Goal: Task Accomplishment & Management: Complete application form

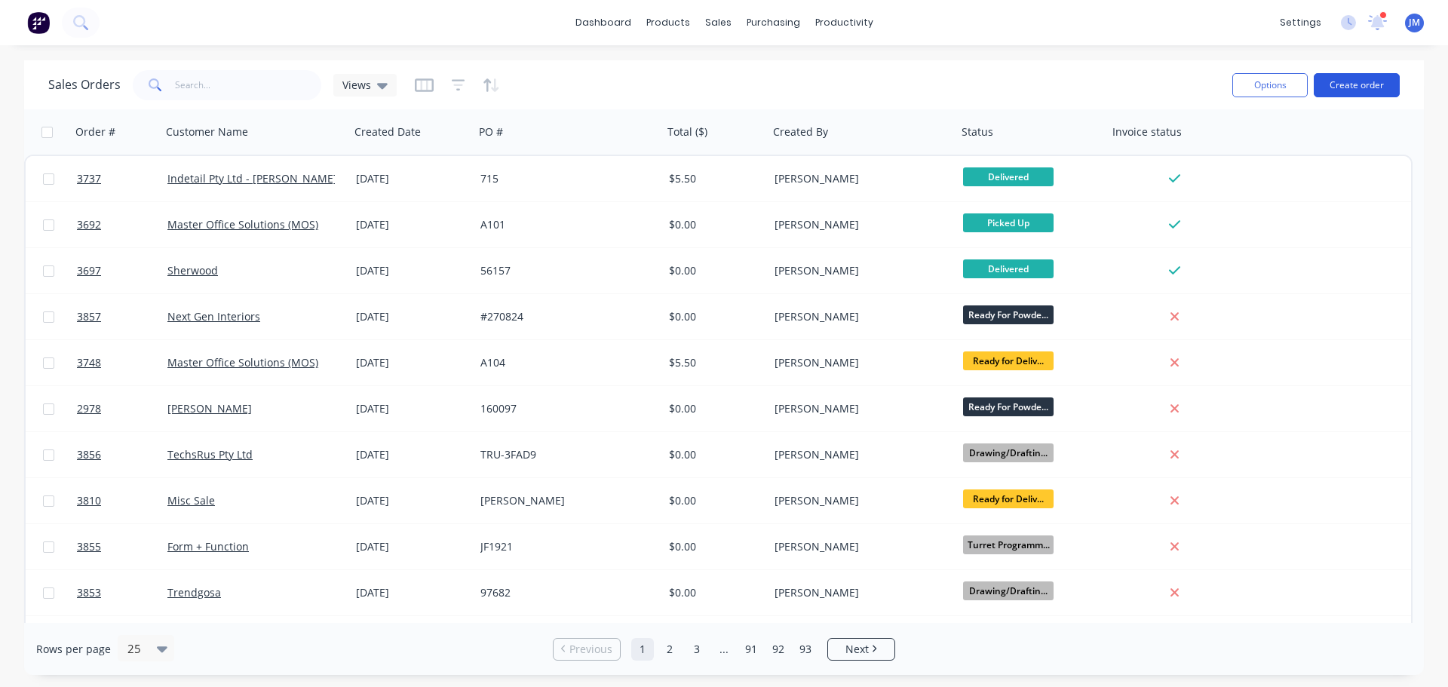
click at [1349, 80] on button "Create order" at bounding box center [1357, 85] width 86 height 24
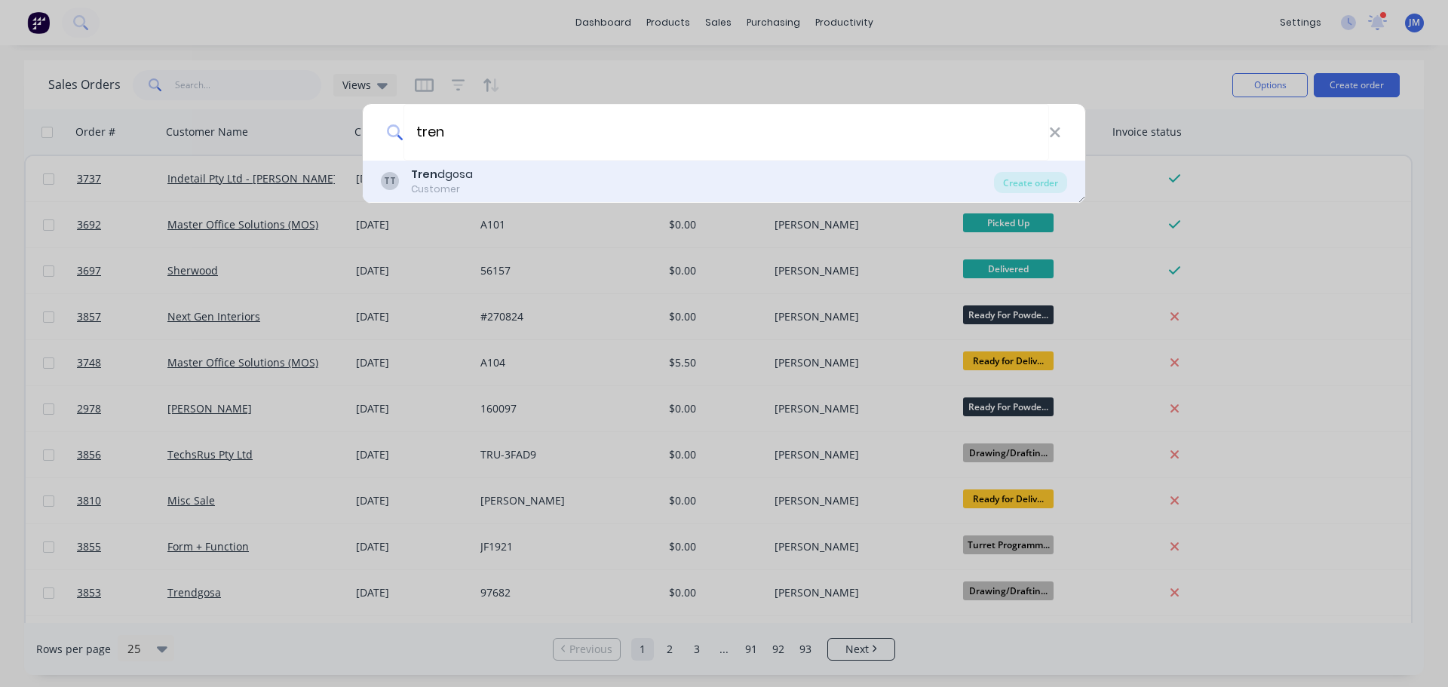
type input "tren"
click at [437, 183] on div "Customer" at bounding box center [442, 190] width 62 height 14
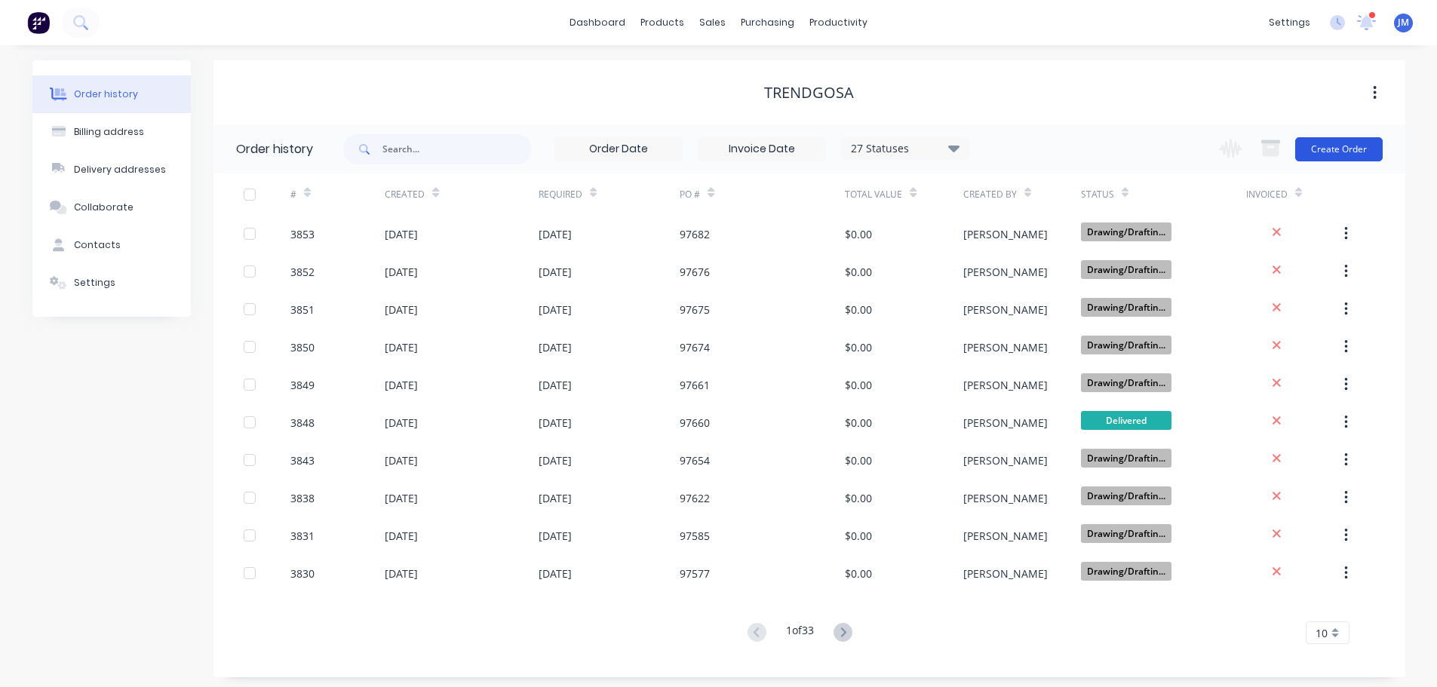
click at [1344, 150] on button "Create Order" at bounding box center [1338, 149] width 87 height 24
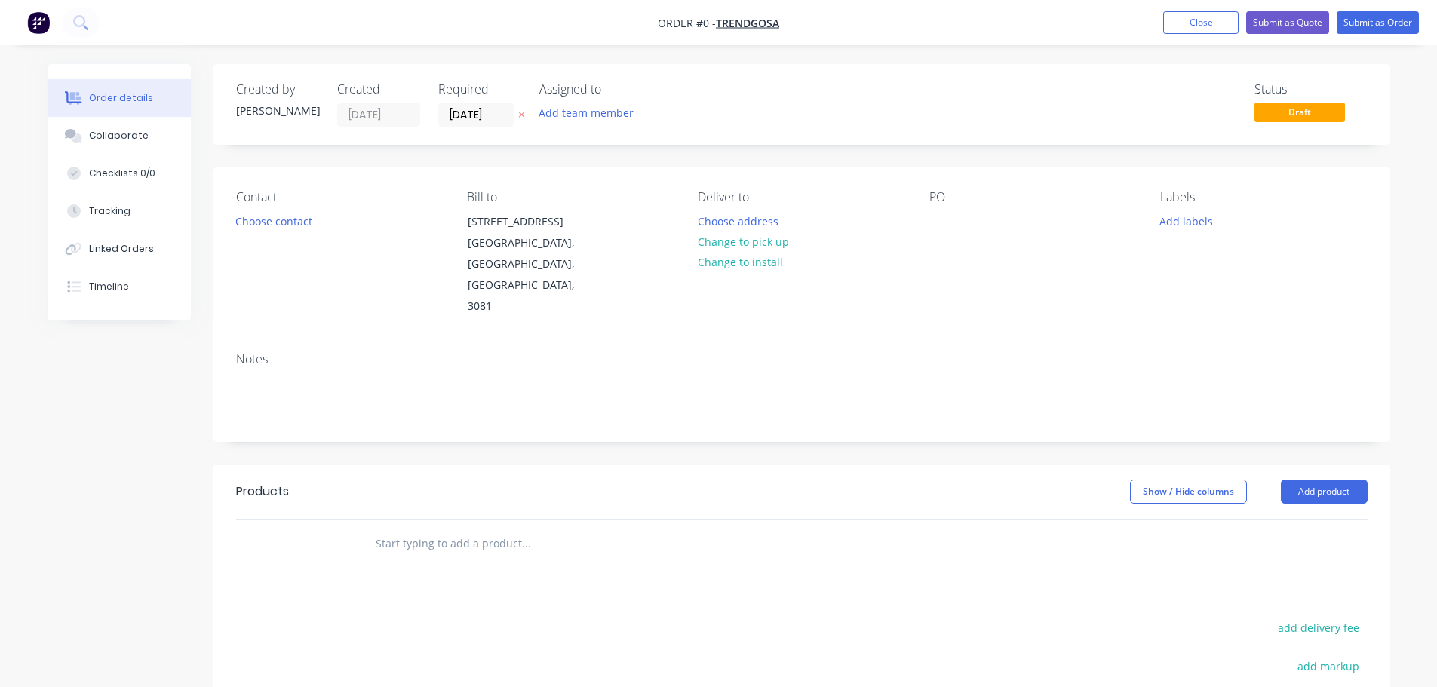
click at [256, 233] on div "Contact Choose contact" at bounding box center [339, 253] width 207 height 127
click at [259, 229] on button "Choose contact" at bounding box center [273, 220] width 93 height 20
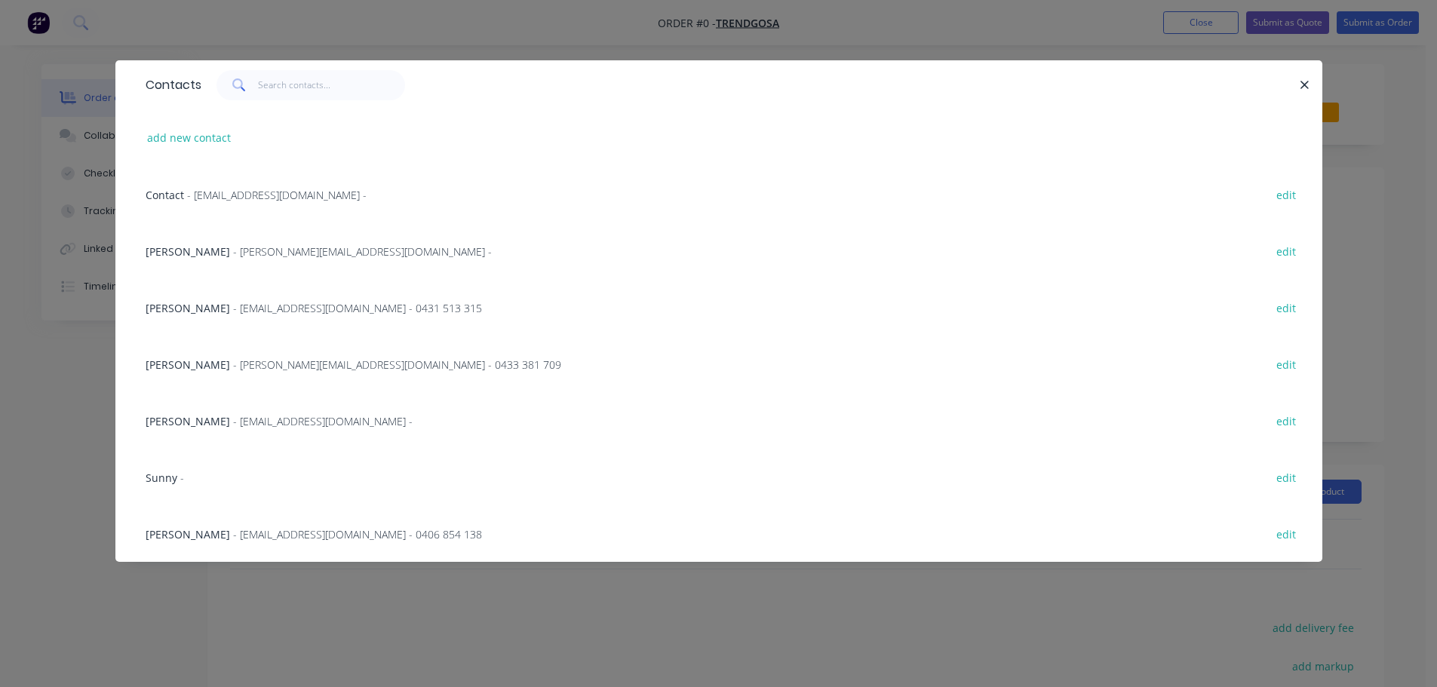
click at [222, 254] on span "Joanne Mammoliti" at bounding box center [188, 251] width 84 height 14
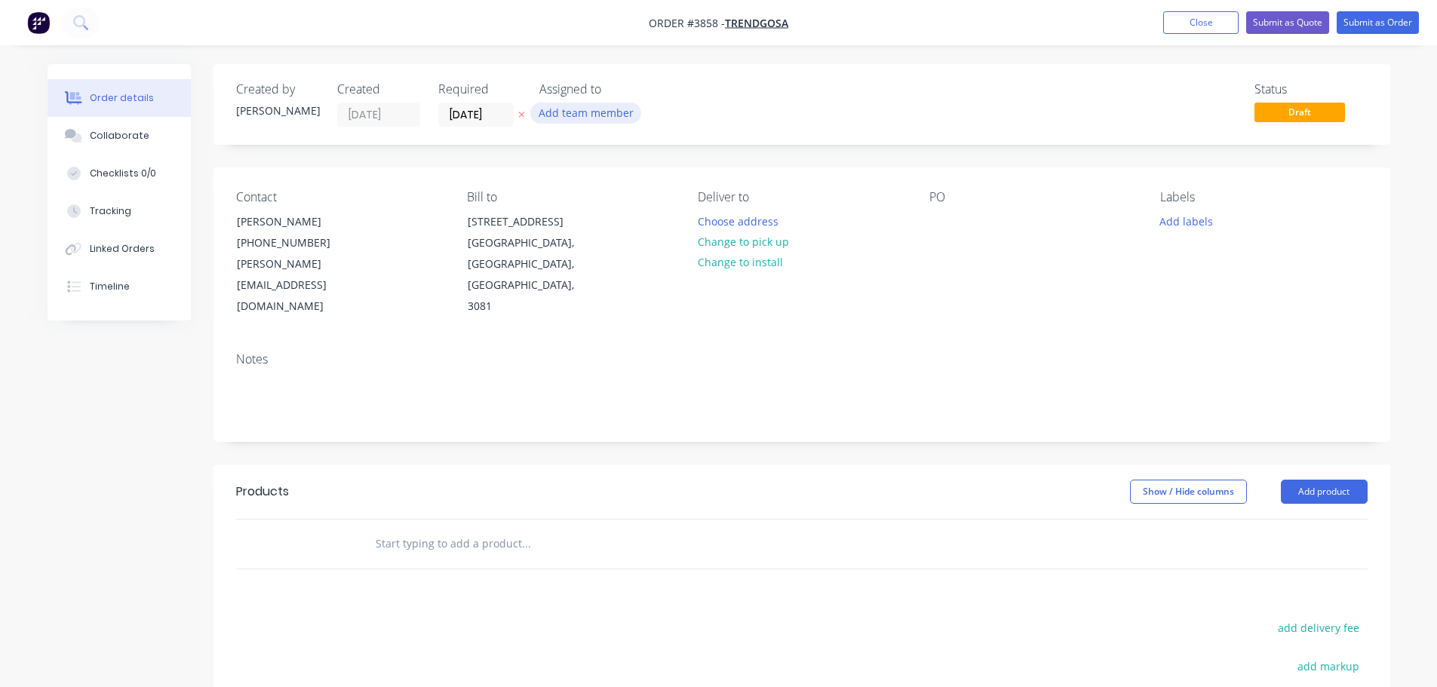
click at [557, 114] on button "Add team member" at bounding box center [585, 113] width 111 height 20
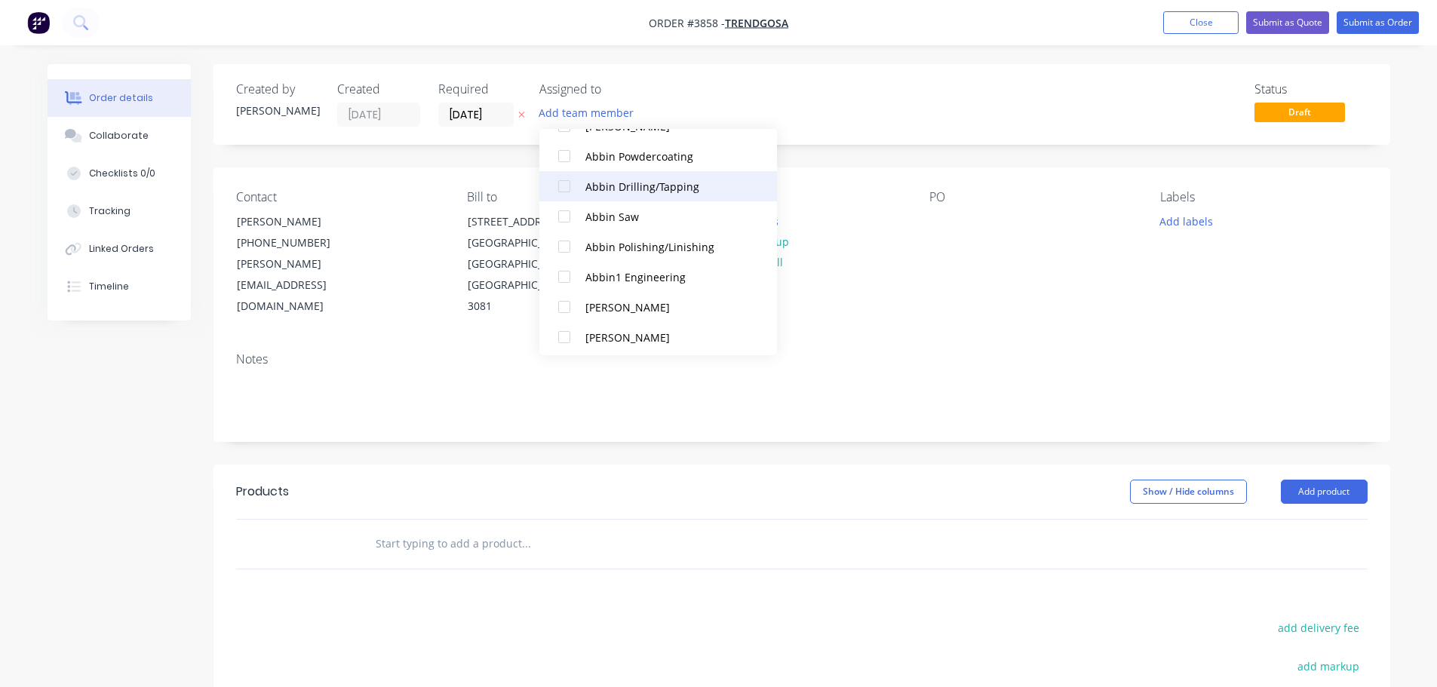
scroll to position [302, 0]
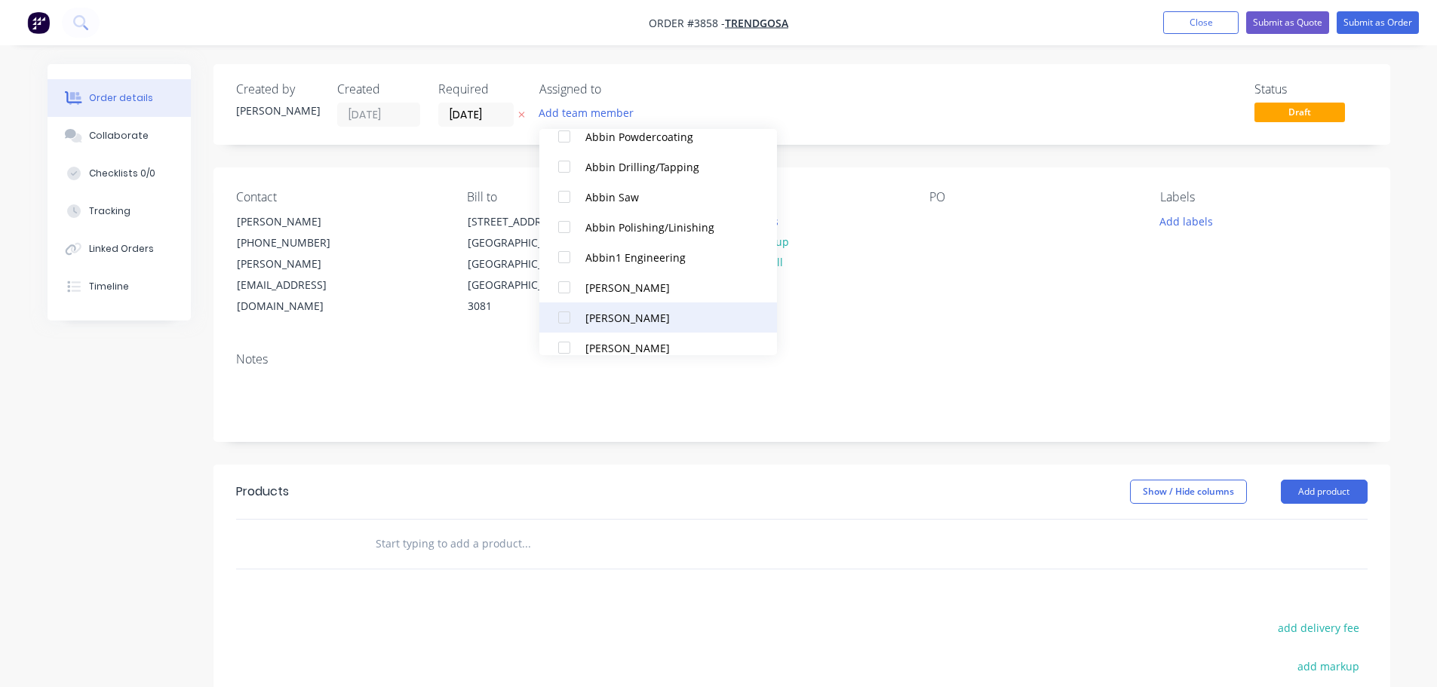
click at [563, 310] on div at bounding box center [564, 317] width 30 height 30
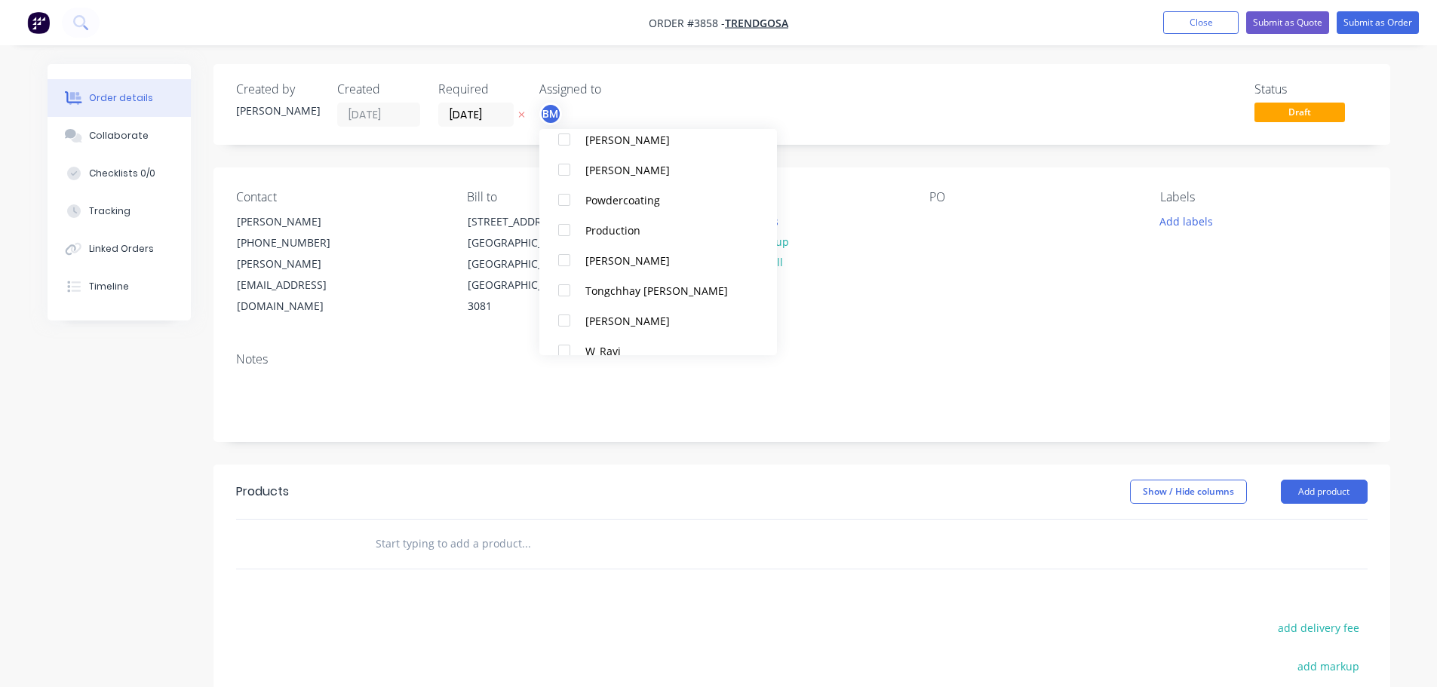
scroll to position [980, 0]
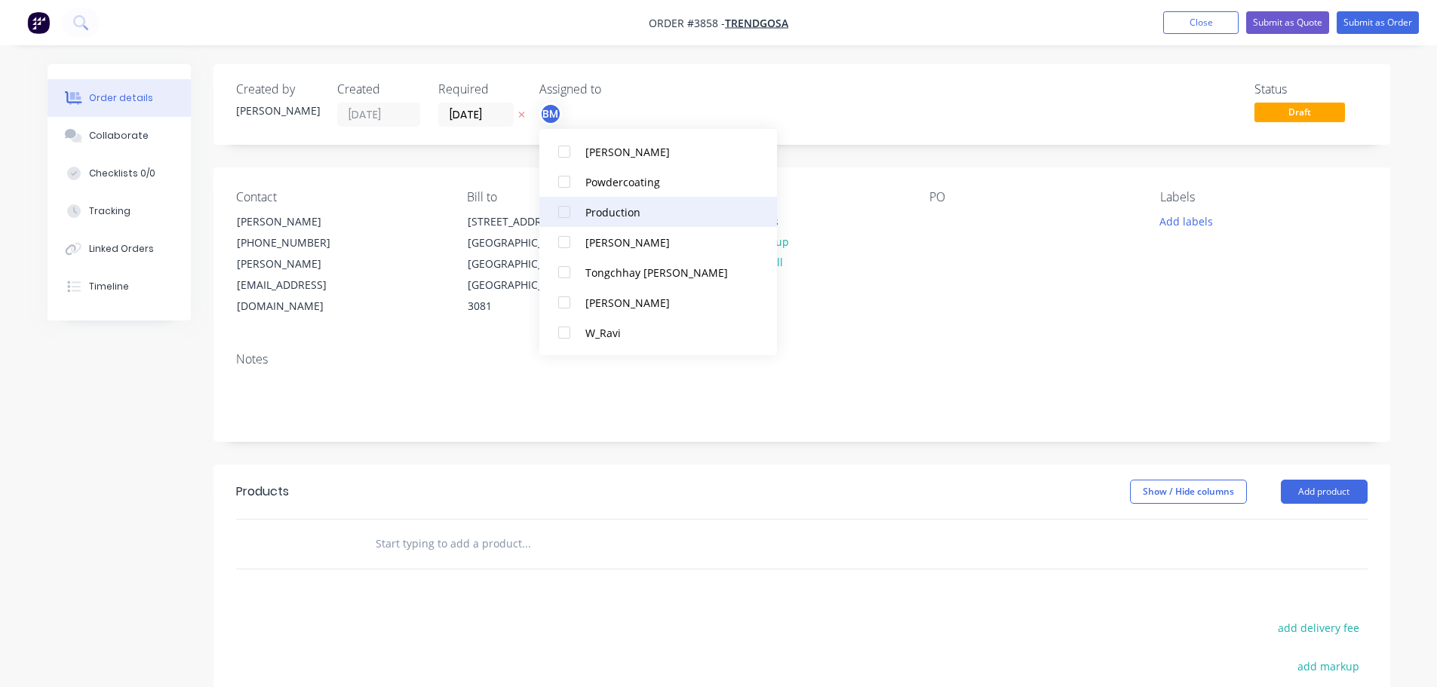
click at [576, 209] on div at bounding box center [564, 212] width 30 height 30
click at [965, 293] on div "Contact Joanne Mammoliti (03) 9459 8944 joanne@trendgosa.com.au Bill to 133-135…" at bounding box center [801, 253] width 1176 height 173
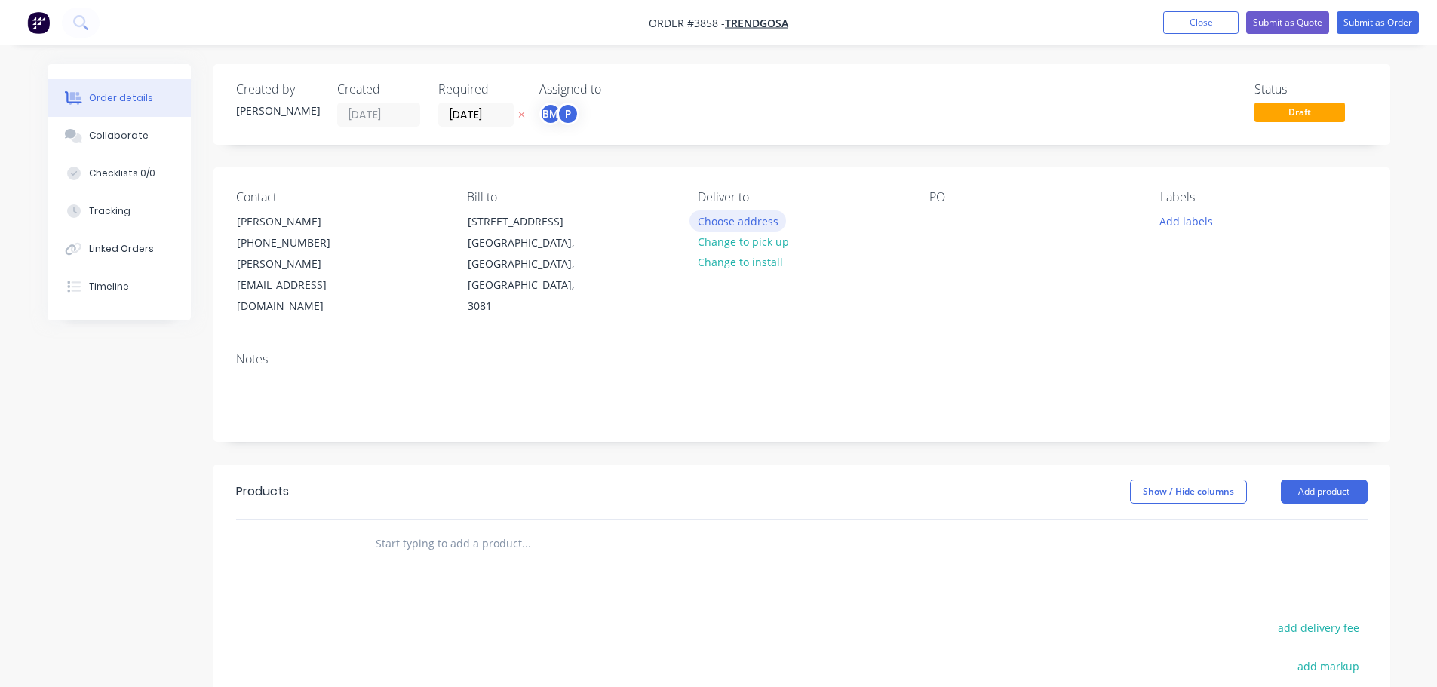
click at [706, 215] on button "Choose address" at bounding box center [737, 220] width 97 height 20
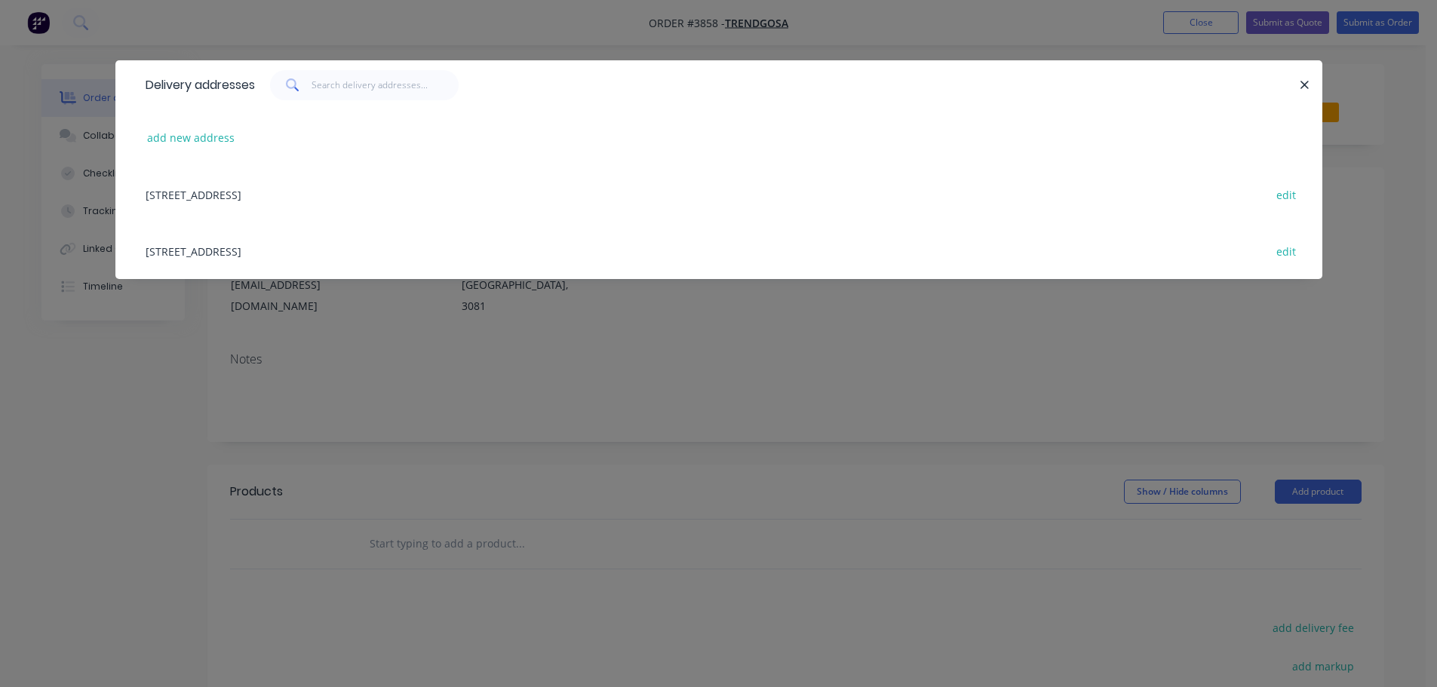
click at [292, 242] on div "133-135 Mc Ewan Road, Heidelberg Heights, Victoria, Australia, 3081 edit" at bounding box center [718, 250] width 1161 height 57
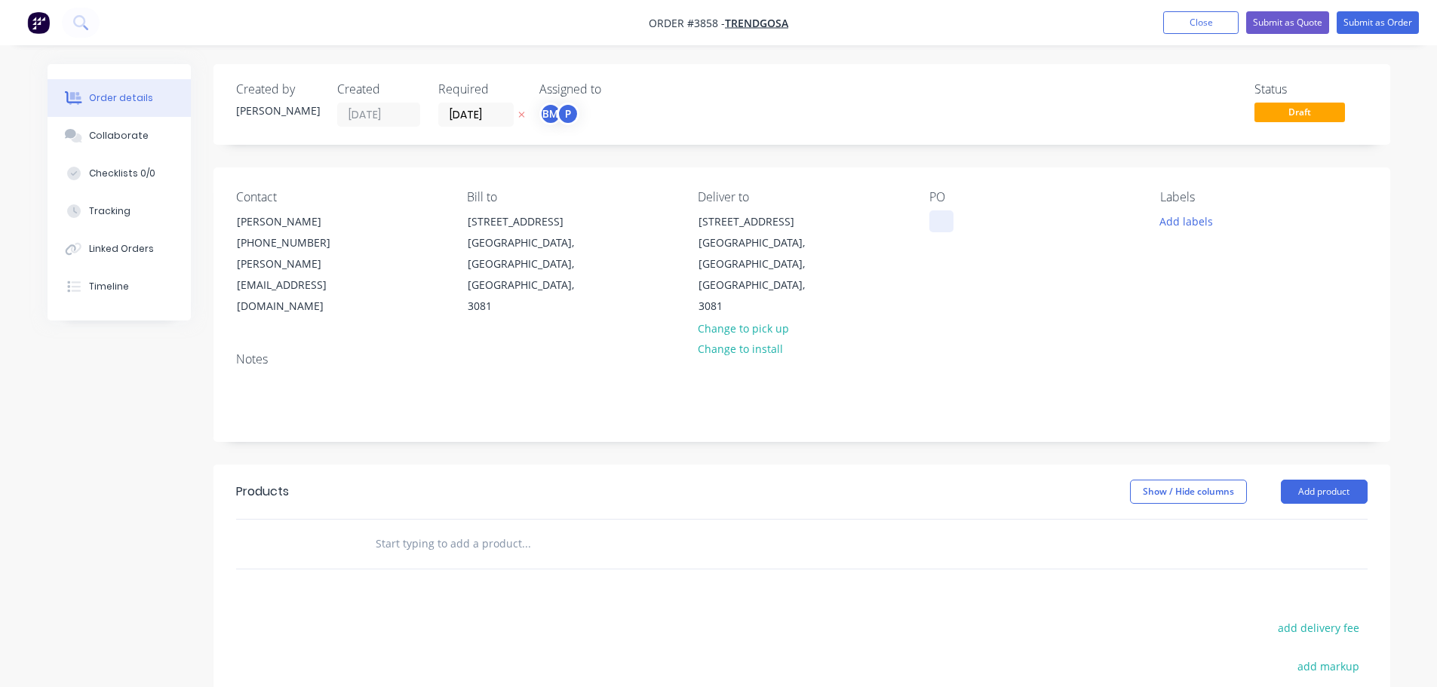
click at [934, 216] on div at bounding box center [941, 221] width 24 height 22
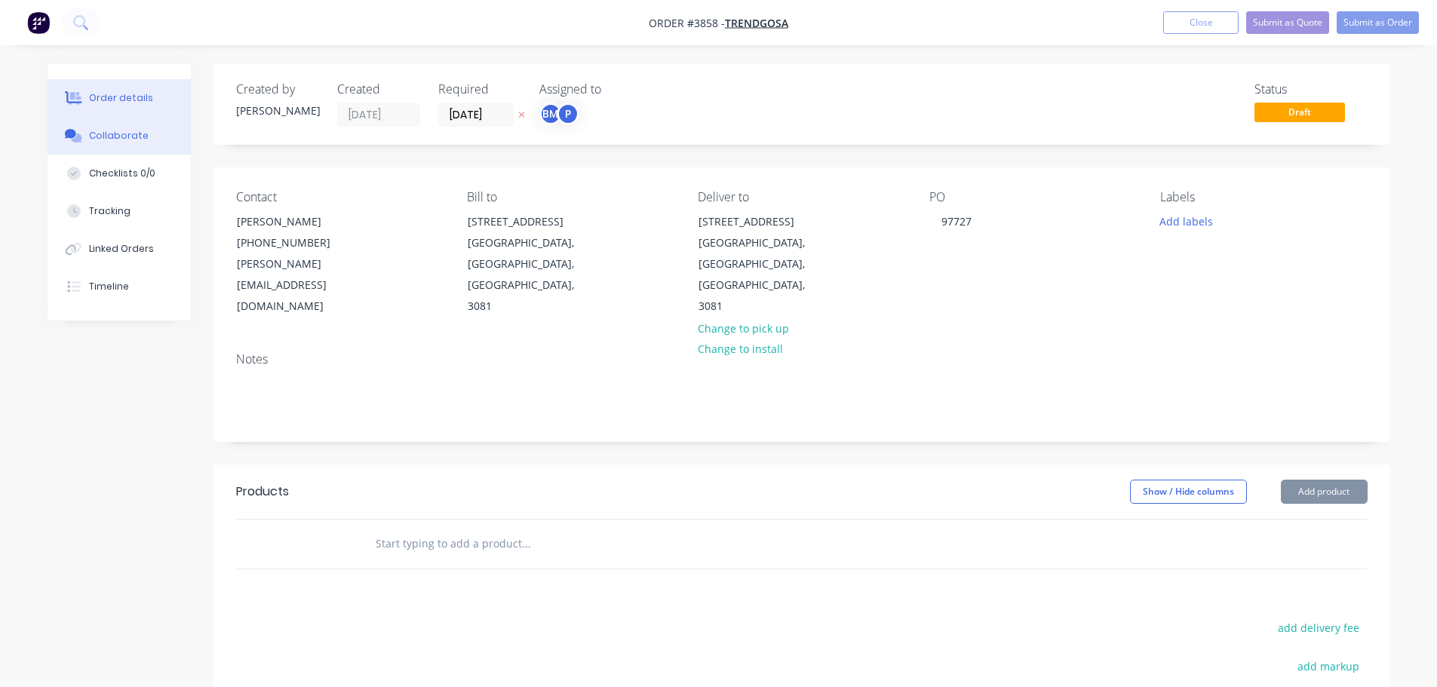
click at [124, 135] on div "Collaborate" at bounding box center [119, 136] width 60 height 14
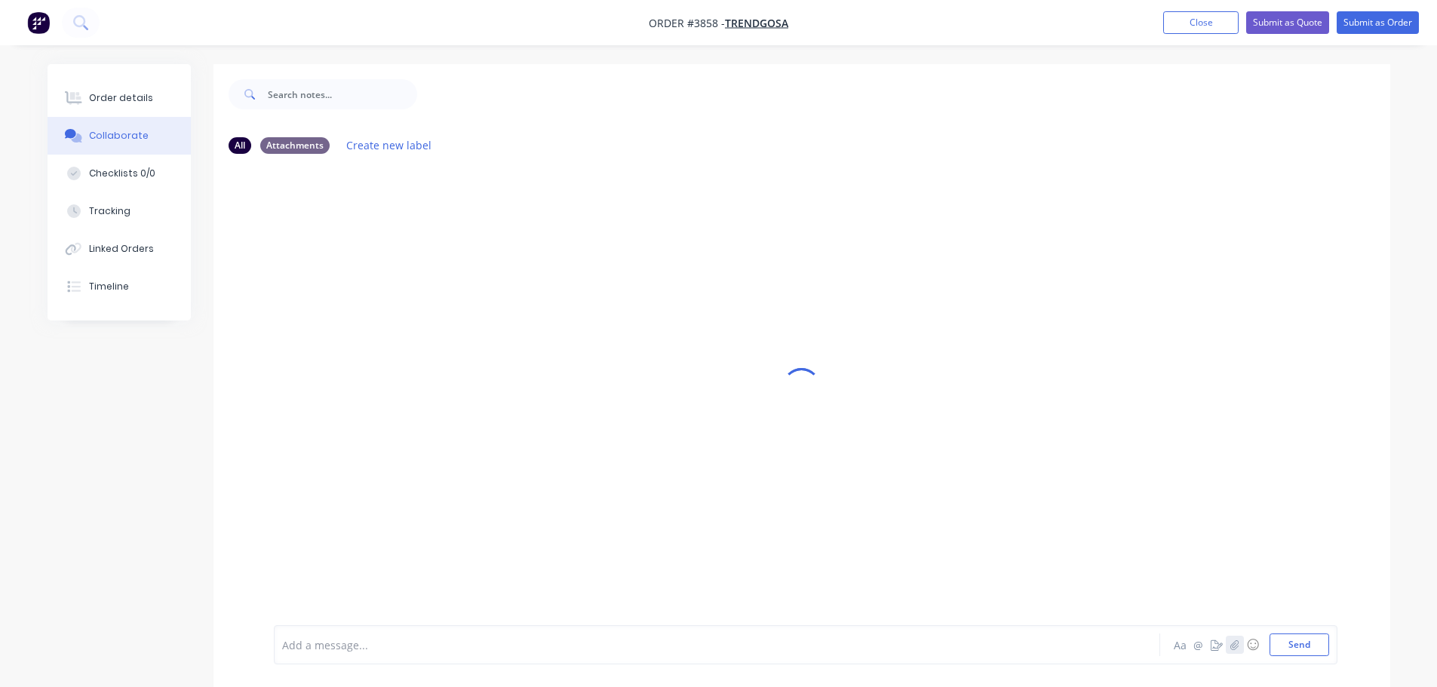
click at [1235, 643] on icon "button" at bounding box center [1234, 645] width 8 height 10
click at [1317, 644] on button "Send" at bounding box center [1299, 644] width 60 height 23
click at [134, 100] on div "Order details" at bounding box center [121, 98] width 64 height 14
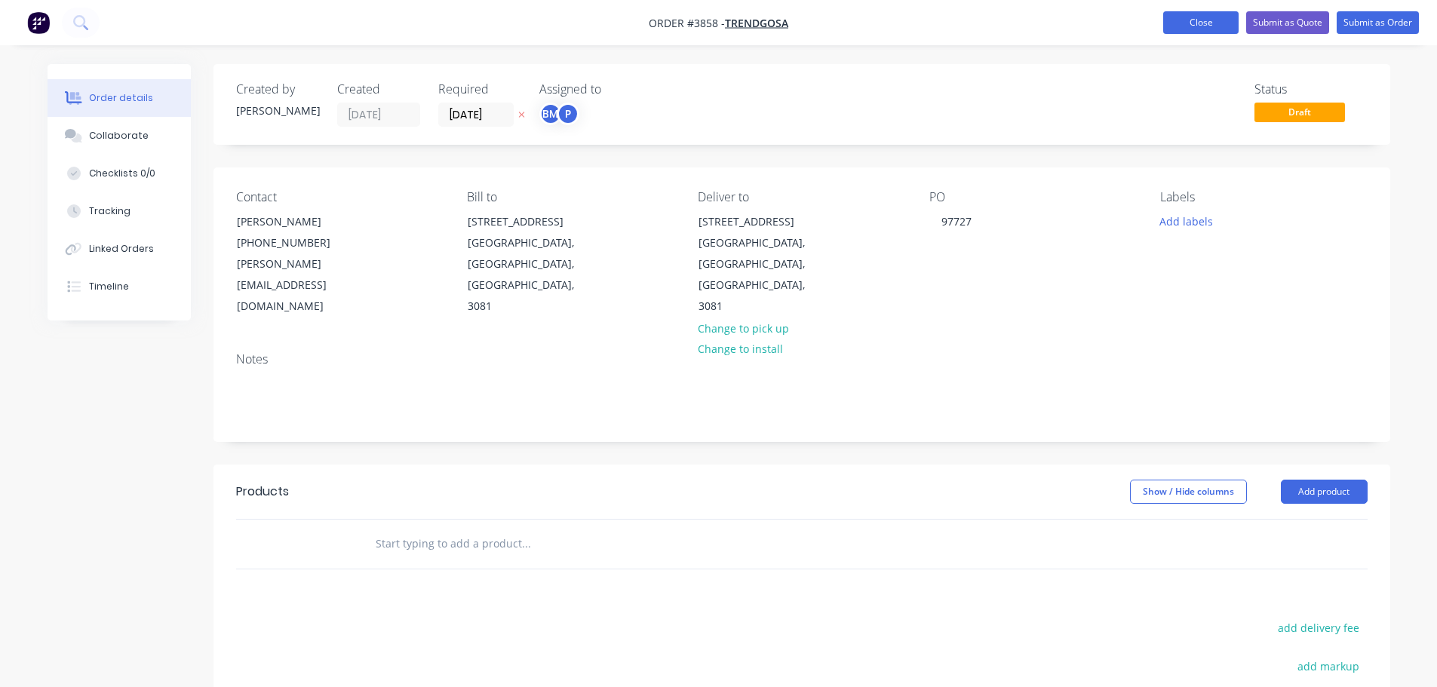
click at [1200, 17] on button "Close" at bounding box center [1200, 22] width 75 height 23
